Goal: Browse casually: Explore the website without a specific task or goal

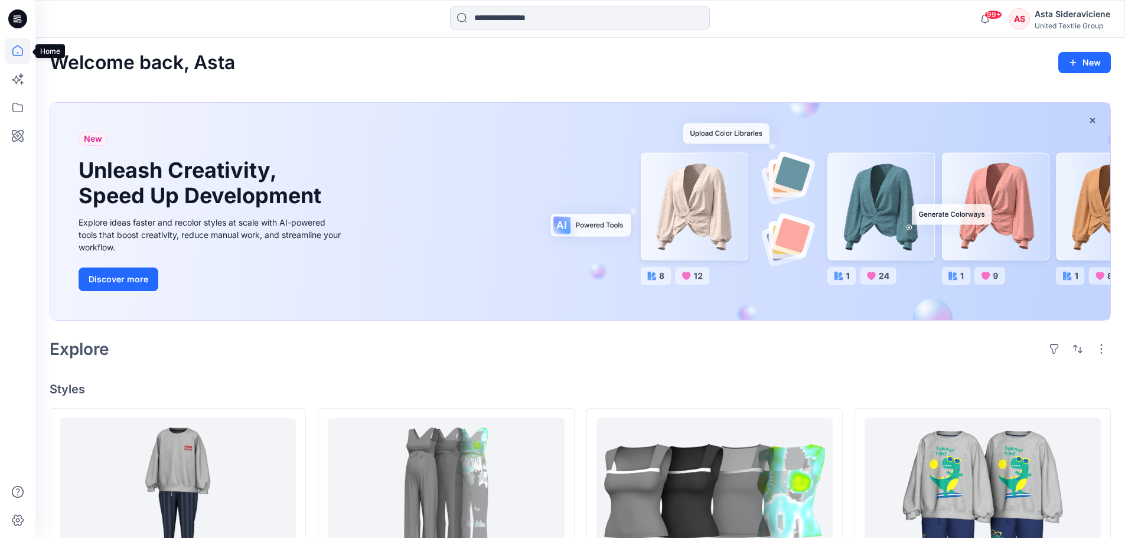
click at [18, 50] on icon at bounding box center [18, 51] width 26 height 26
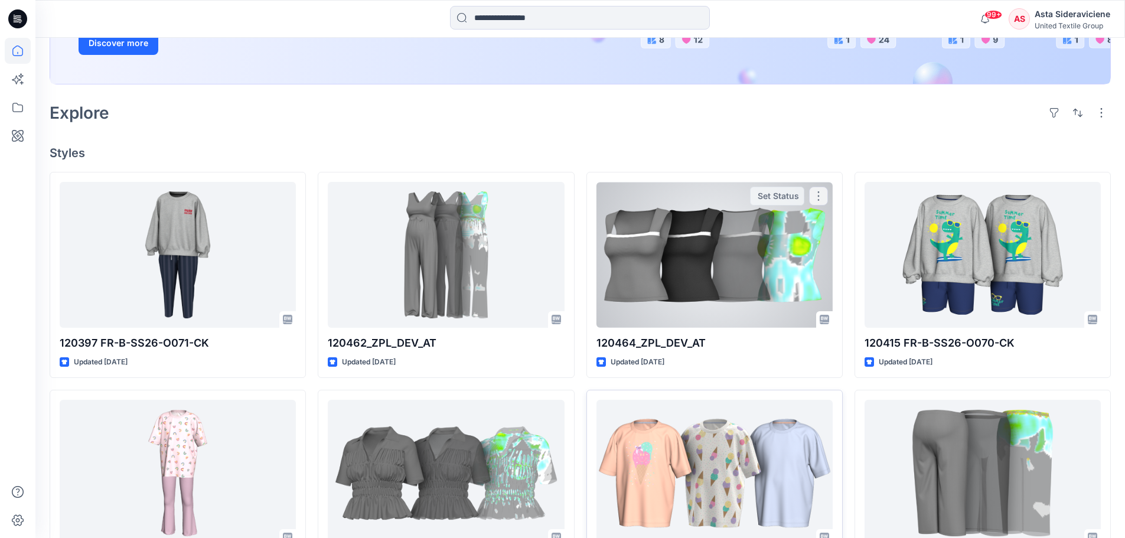
scroll to position [354, 0]
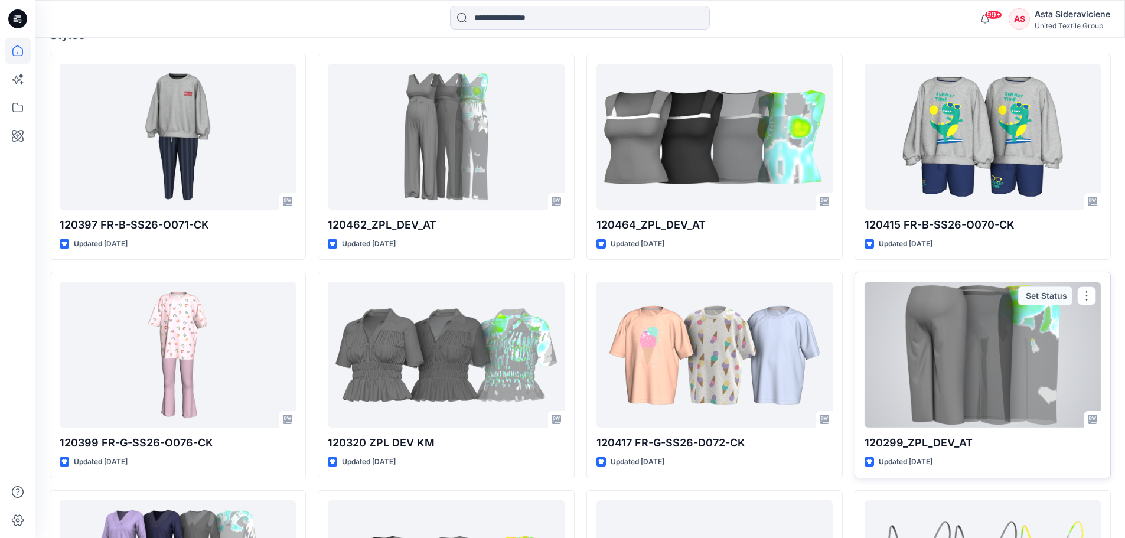
click at [797, 353] on div at bounding box center [982, 355] width 236 height 146
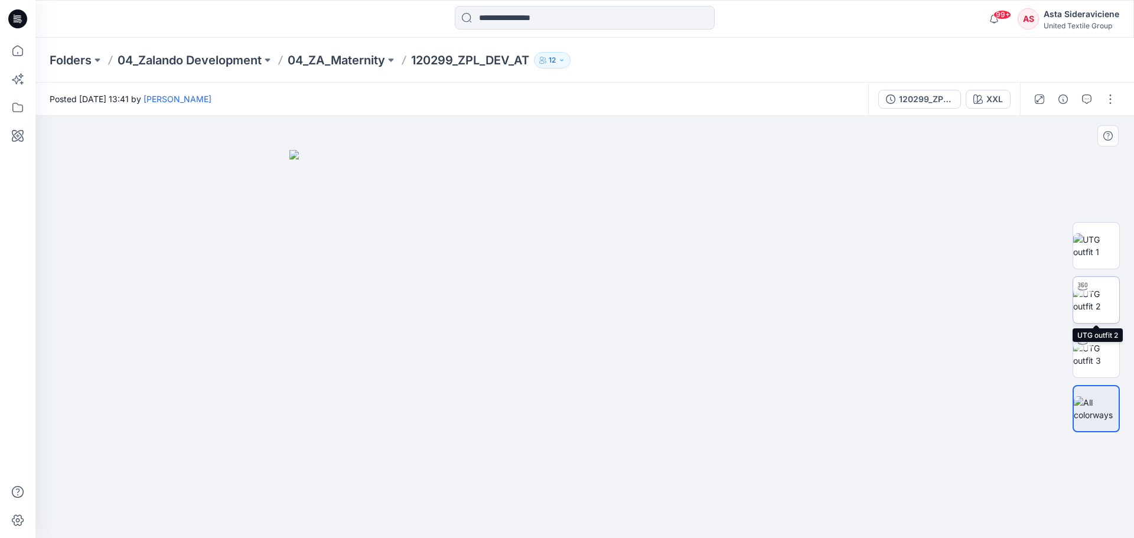
click at [797, 312] on img at bounding box center [1096, 300] width 46 height 25
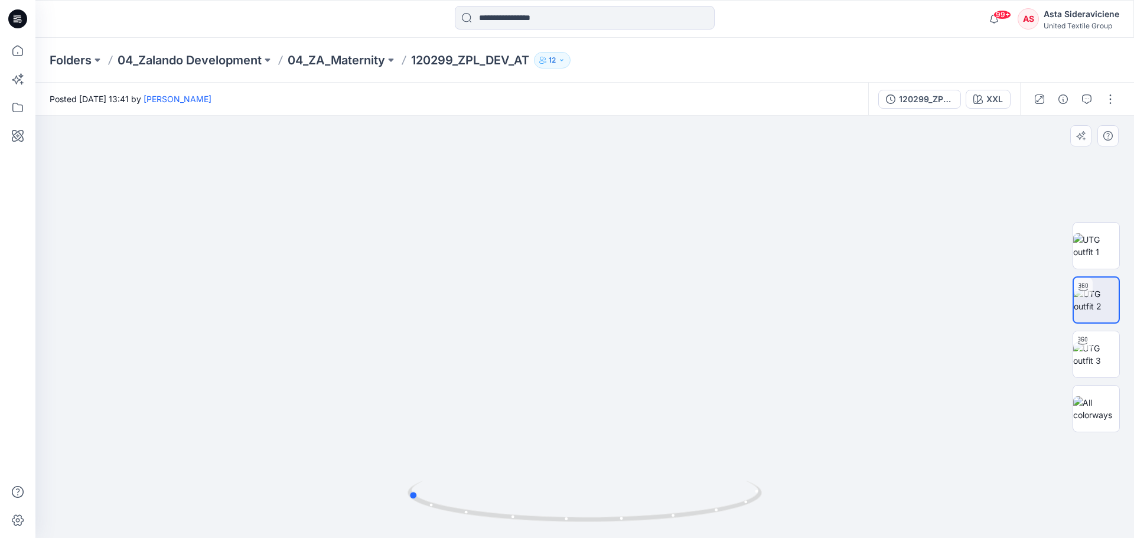
drag, startPoint x: 585, startPoint y: 521, endPoint x: 492, endPoint y: 428, distance: 131.5
click at [420, 353] on div at bounding box center [584, 327] width 1098 height 422
drag, startPoint x: 425, startPoint y: 501, endPoint x: 612, endPoint y: 491, distance: 186.9
click at [612, 353] on icon at bounding box center [585, 503] width 357 height 44
